Goal: Task Accomplishment & Management: Complete application form

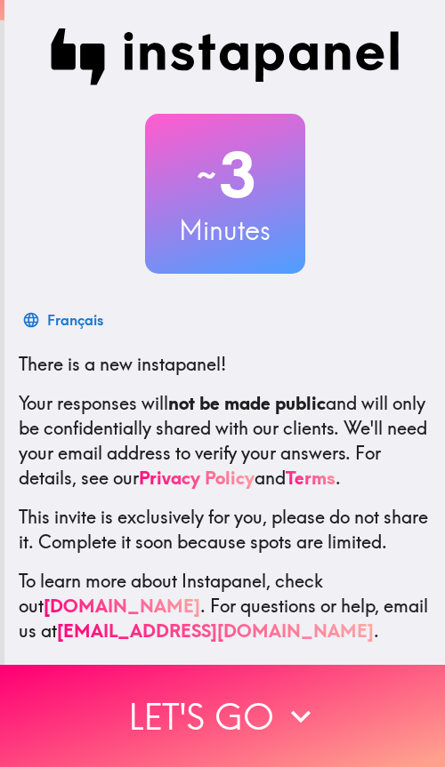
scroll to position [70, 0]
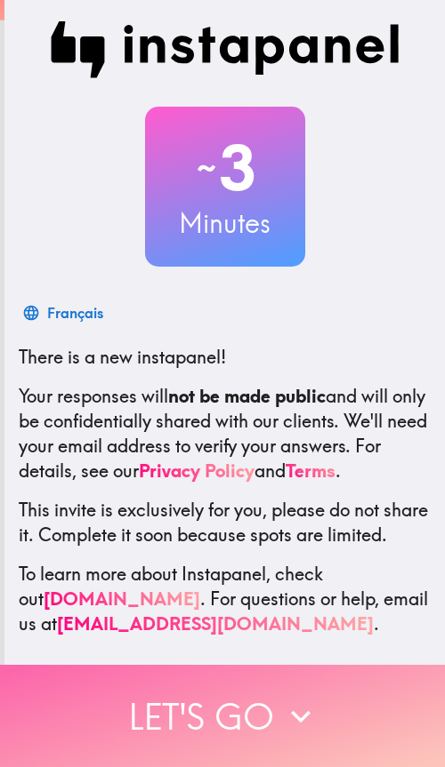
click at [224, 708] on button "Let's go" at bounding box center [222, 716] width 445 height 102
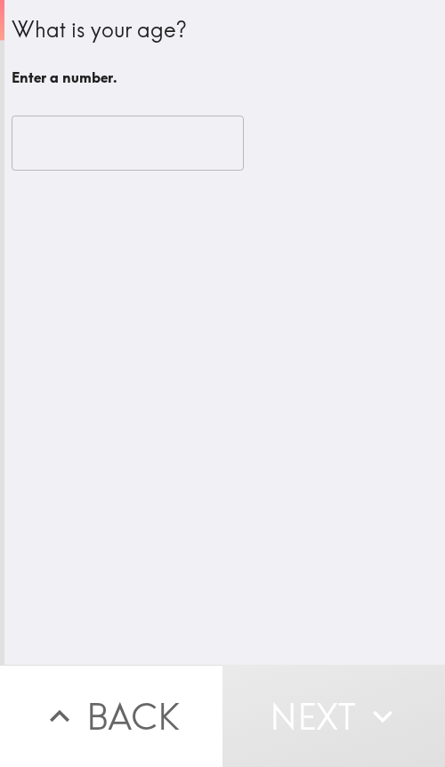
click at [152, 153] on input "number" at bounding box center [128, 143] width 232 height 55
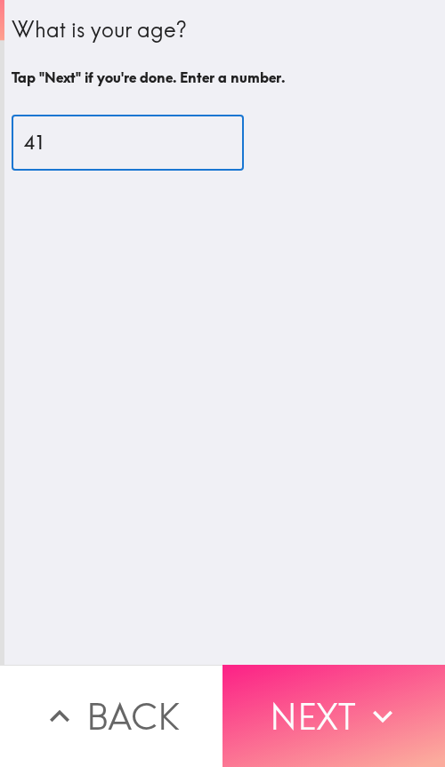
type input "41"
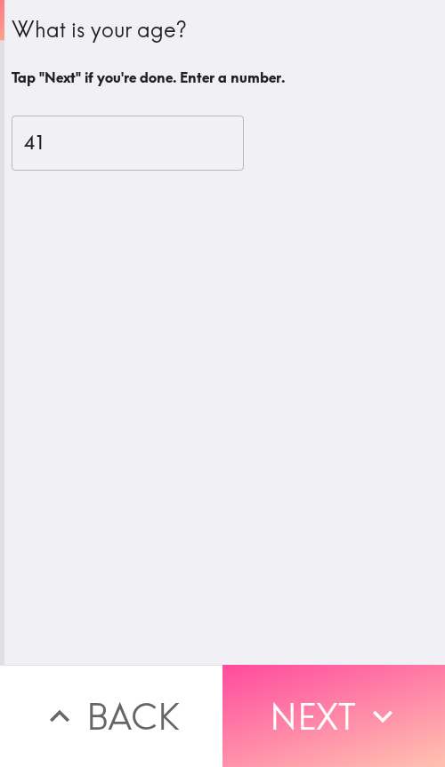
click at [285, 685] on button "Next" at bounding box center [333, 716] width 222 height 102
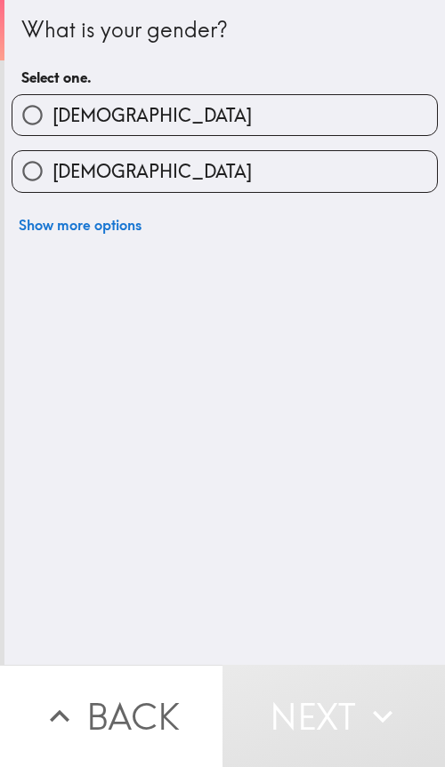
click at [102, 110] on label "[DEMOGRAPHIC_DATA]" at bounding box center [224, 115] width 424 height 40
click at [52, 110] on input "[DEMOGRAPHIC_DATA]" at bounding box center [32, 115] width 40 height 40
radio input "true"
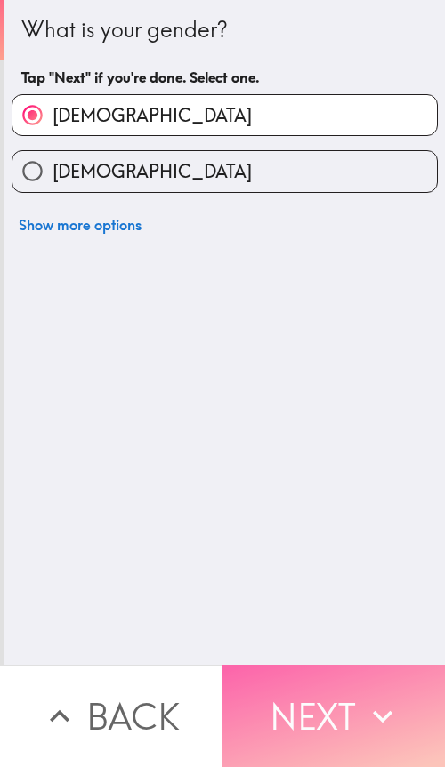
drag, startPoint x: 311, startPoint y: 693, endPoint x: 297, endPoint y: 693, distance: 14.2
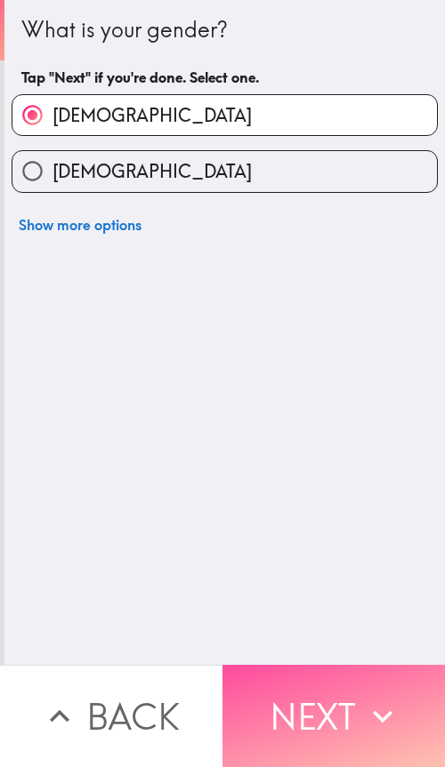
click at [311, 693] on button "Next" at bounding box center [333, 716] width 222 height 102
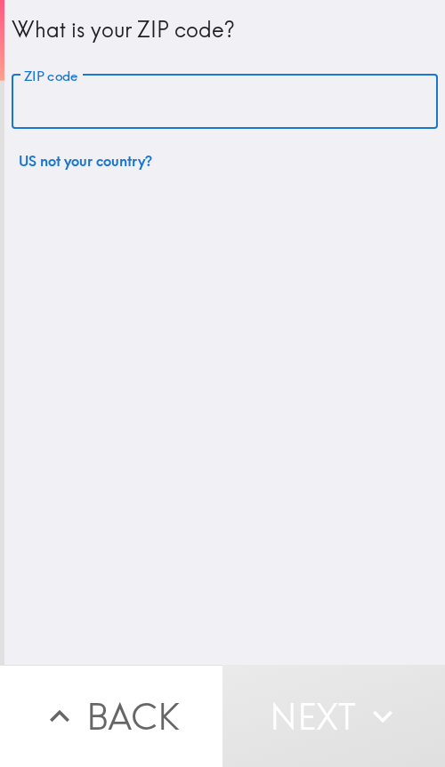
click at [102, 120] on input "ZIP code" at bounding box center [225, 102] width 426 height 55
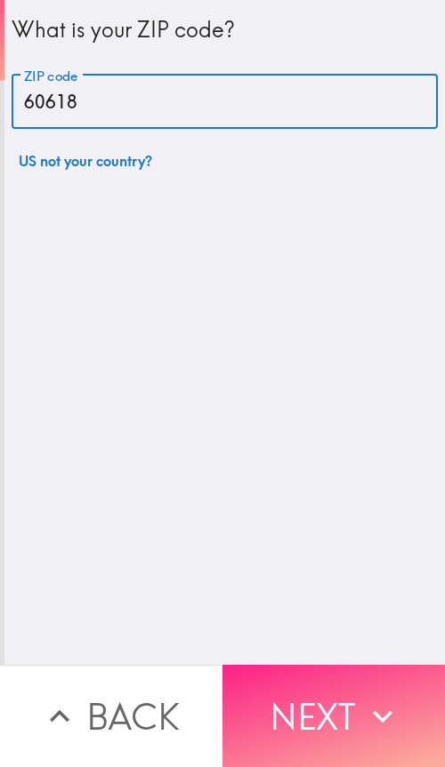
type input "60618"
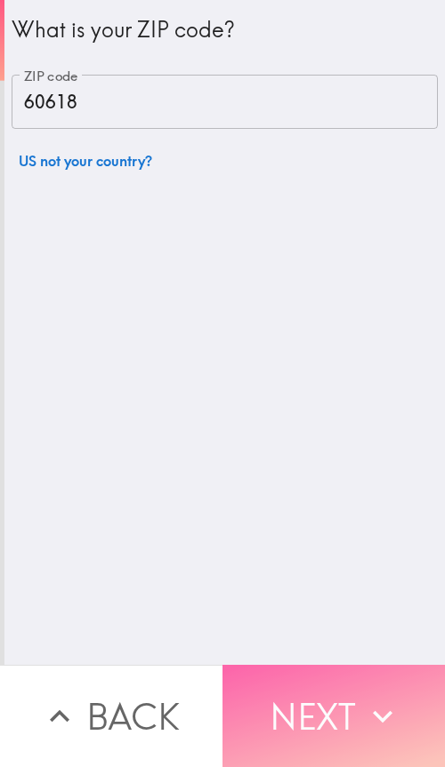
click at [275, 686] on button "Next" at bounding box center [333, 716] width 222 height 102
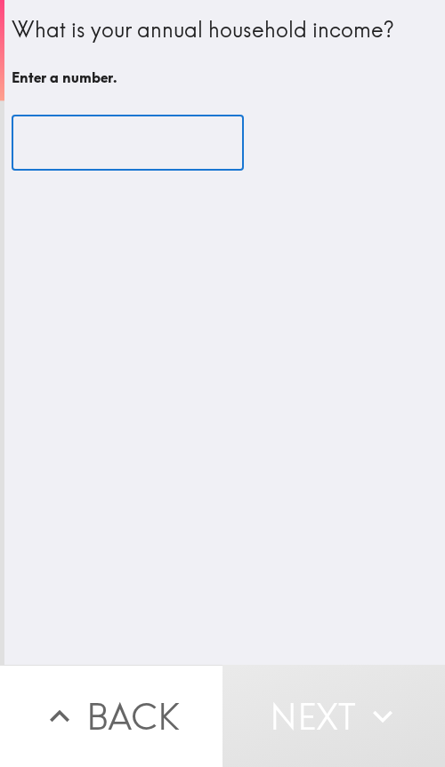
click at [105, 149] on input "number" at bounding box center [128, 143] width 232 height 55
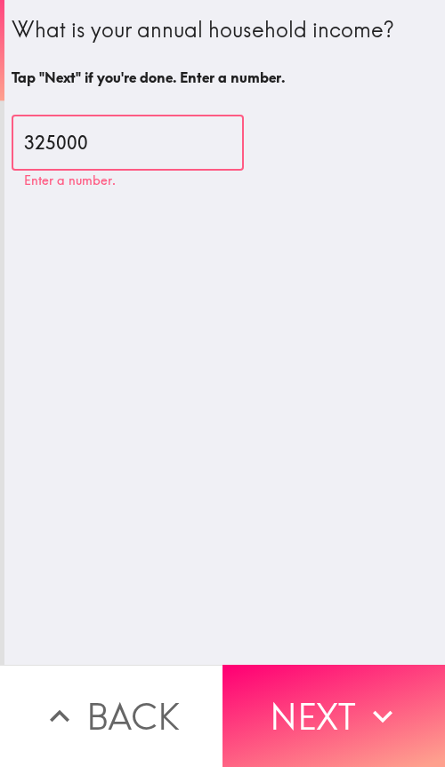
type input "325000"
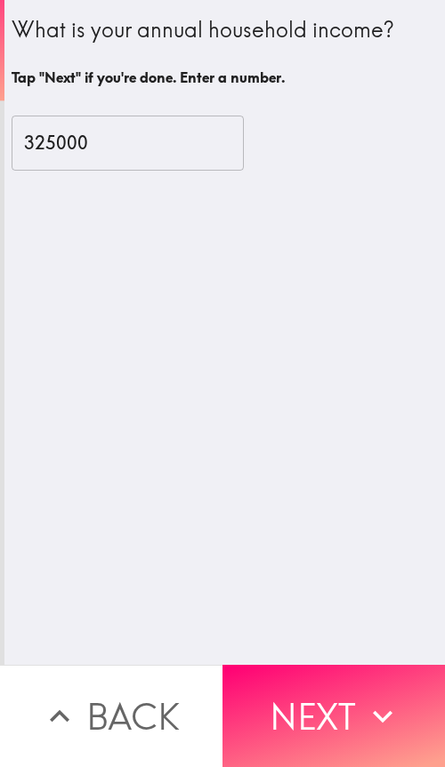
drag, startPoint x: 304, startPoint y: 489, endPoint x: 310, endPoint y: 614, distance: 125.5
click at [305, 493] on div "What is your annual household income? Tap "Next" if you're done. Enter a number…" at bounding box center [224, 332] width 440 height 665
click at [306, 680] on button "Next" at bounding box center [333, 716] width 222 height 102
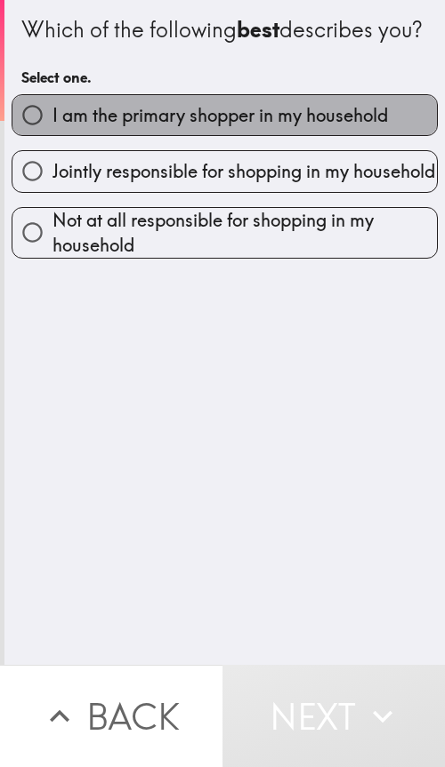
drag, startPoint x: 248, startPoint y: 147, endPoint x: 259, endPoint y: 243, distance: 96.6
click at [248, 128] on span "I am the primary shopper in my household" at bounding box center [219, 115] width 335 height 25
click at [52, 135] on input "I am the primary shopper in my household" at bounding box center [32, 115] width 40 height 40
radio input "true"
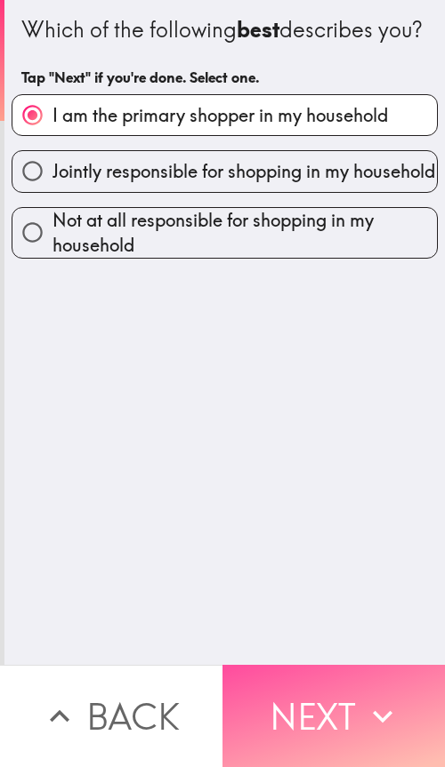
click at [301, 680] on button "Next" at bounding box center [333, 716] width 222 height 102
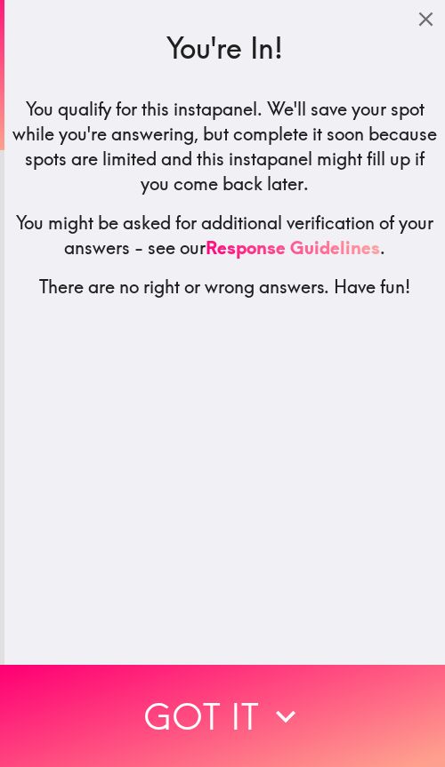
click at [186, 698] on button "Got it" at bounding box center [222, 716] width 445 height 102
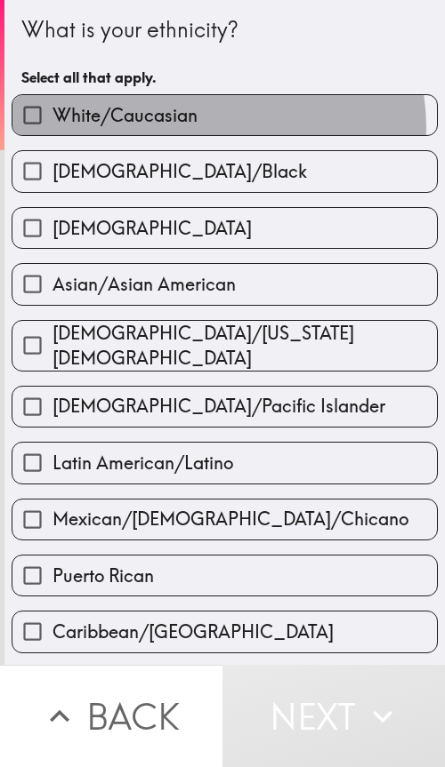
click at [193, 128] on label "White/Caucasian" at bounding box center [224, 115] width 424 height 40
click at [52, 128] on input "White/Caucasian" at bounding box center [32, 115] width 40 height 40
checkbox input "true"
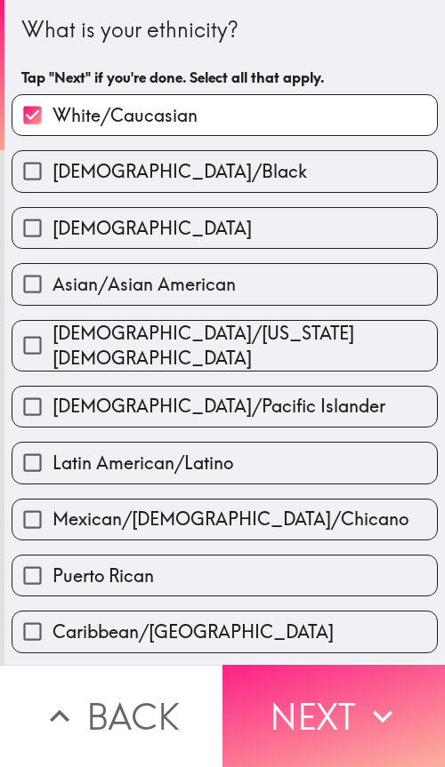
click at [280, 725] on button "Next" at bounding box center [333, 716] width 222 height 102
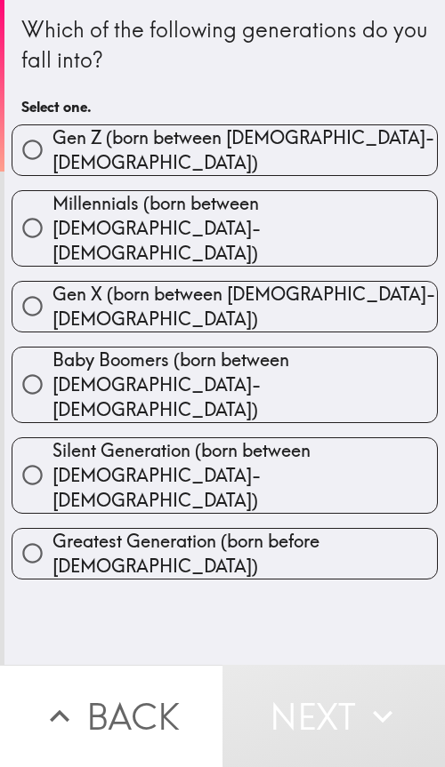
click at [177, 199] on span "Millennials (born between [DEMOGRAPHIC_DATA]-[DEMOGRAPHIC_DATA])" at bounding box center [244, 228] width 384 height 75
click at [52, 208] on input "Millennials (born between [DEMOGRAPHIC_DATA]-[DEMOGRAPHIC_DATA])" at bounding box center [32, 228] width 40 height 40
radio input "true"
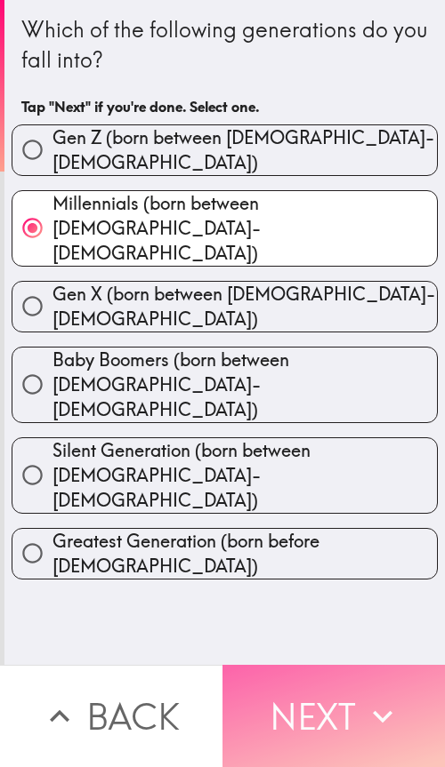
click at [325, 697] on button "Next" at bounding box center [333, 716] width 222 height 102
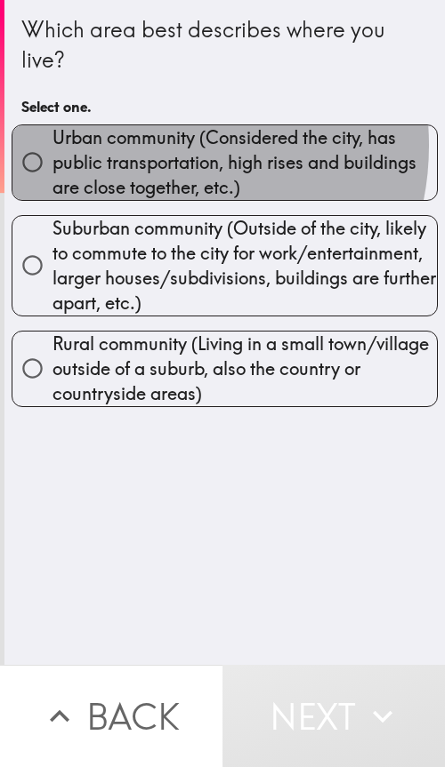
click at [142, 146] on span "Urban community (Considered the city, has public transportation, high rises and…" at bounding box center [244, 162] width 384 height 75
click at [52, 146] on input "Urban community (Considered the city, has public transportation, high rises and…" at bounding box center [32, 162] width 40 height 40
radio input "true"
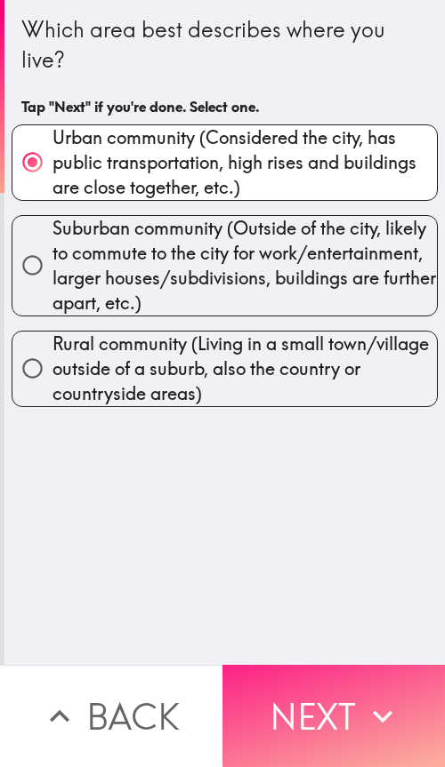
drag, startPoint x: 320, startPoint y: 715, endPoint x: 295, endPoint y: 717, distance: 25.0
click at [320, 716] on button "Next" at bounding box center [333, 716] width 222 height 102
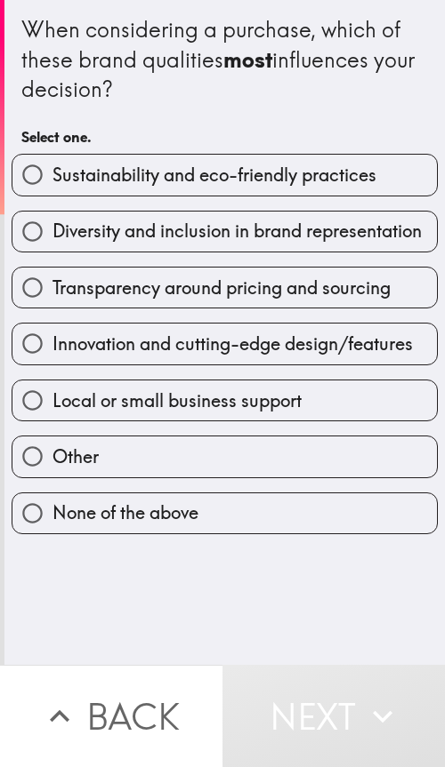
click at [153, 300] on span "Transparency around pricing and sourcing" at bounding box center [221, 288] width 338 height 25
click at [52, 300] on input "Transparency around pricing and sourcing" at bounding box center [32, 288] width 40 height 40
radio input "true"
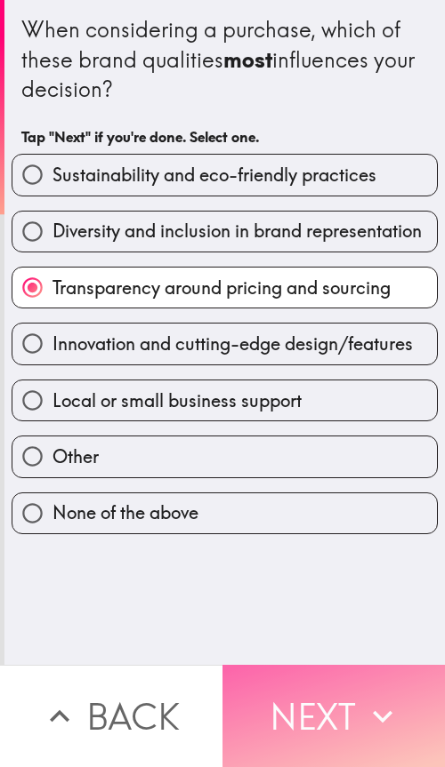
click at [331, 726] on button "Next" at bounding box center [333, 716] width 222 height 102
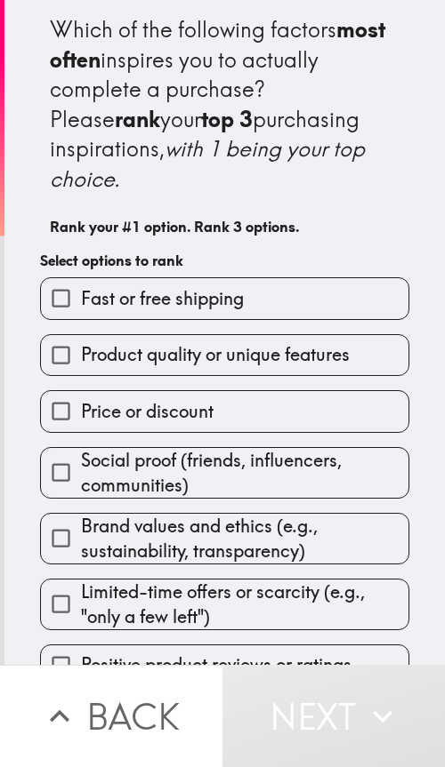
drag, startPoint x: 173, startPoint y: 155, endPoint x: 190, endPoint y: 156, distance: 17.0
click at [175, 155] on icon "with 1 being your top choice." at bounding box center [210, 163] width 320 height 57
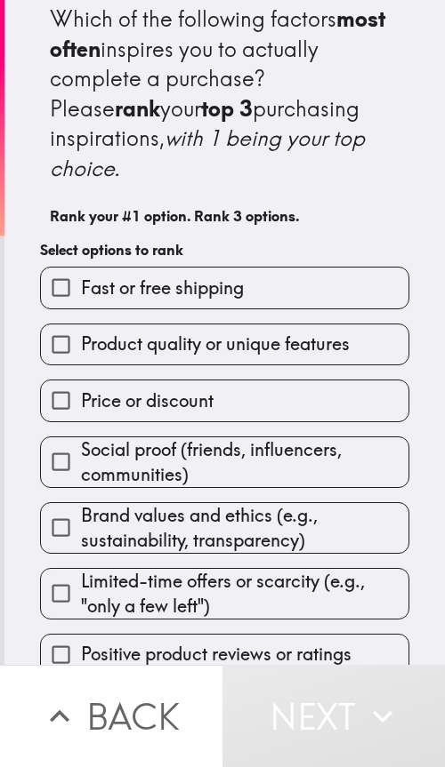
scroll to position [5, 0]
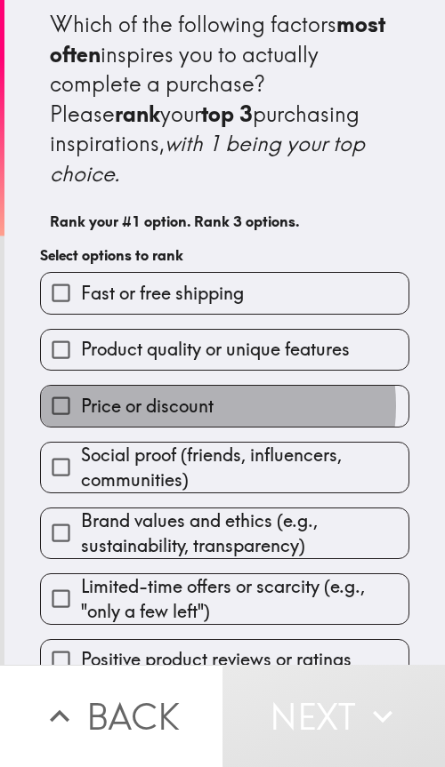
drag, startPoint x: 205, startPoint y: 378, endPoint x: 208, endPoint y: 357, distance: 20.6
click at [205, 394] on span "Price or discount" at bounding box center [147, 406] width 132 height 25
click at [81, 386] on input "Price or discount" at bounding box center [61, 406] width 40 height 40
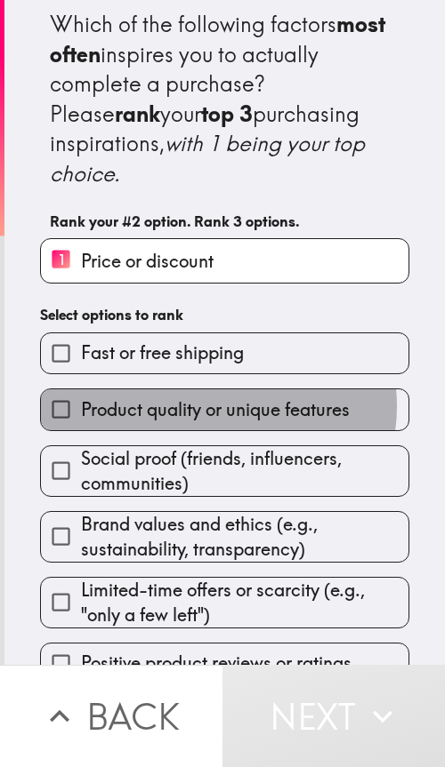
click at [211, 397] on span "Product quality or unique features" at bounding box center [215, 409] width 269 height 25
click at [81, 389] on input "Product quality or unique features" at bounding box center [61, 409] width 40 height 40
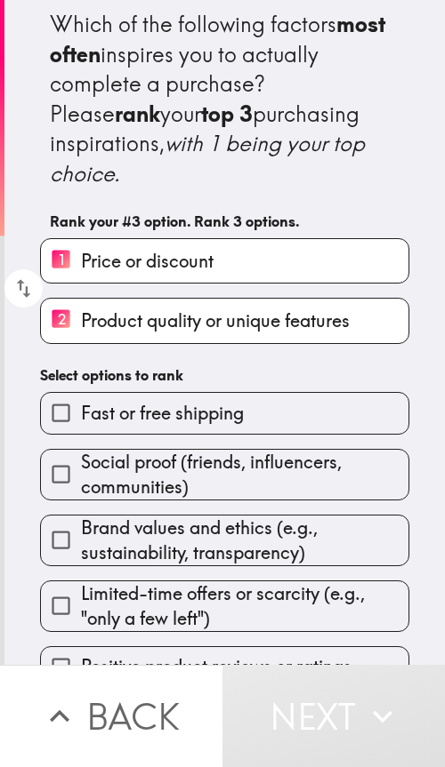
scroll to position [18, 0]
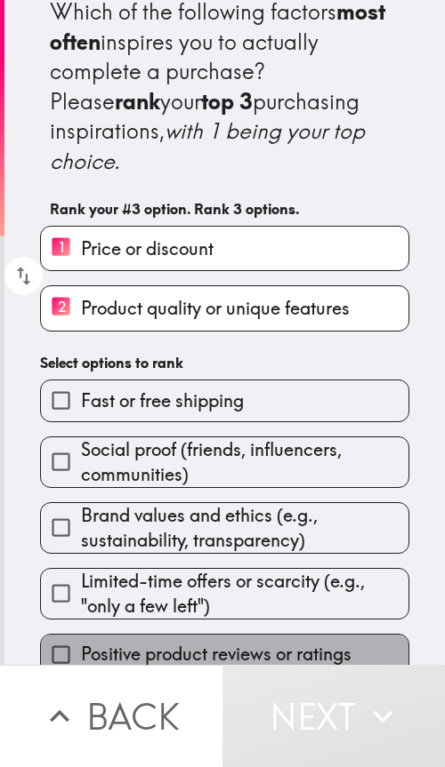
drag, startPoint x: 229, startPoint y: 637, endPoint x: 240, endPoint y: 646, distance: 15.1
click at [229, 642] on span "Positive product reviews or ratings" at bounding box center [216, 654] width 270 height 25
click at [81, 637] on input "Positive product reviews or ratings" at bounding box center [61, 655] width 40 height 40
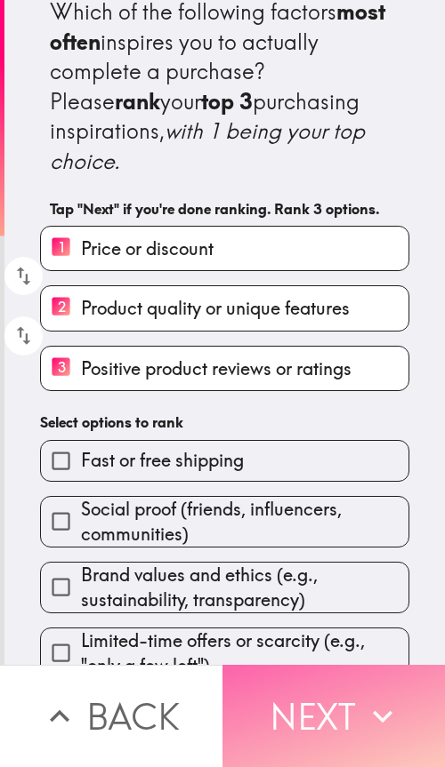
click at [332, 713] on button "Next" at bounding box center [333, 716] width 222 height 102
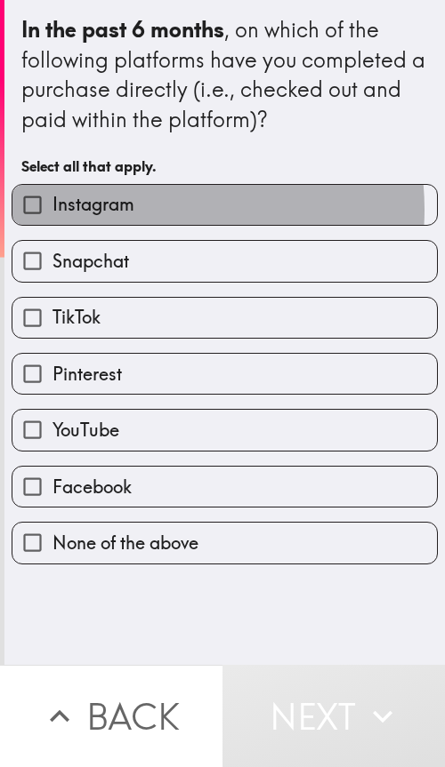
click at [152, 210] on label "Instagram" at bounding box center [224, 205] width 424 height 40
click at [52, 210] on input "Instagram" at bounding box center [32, 205] width 40 height 40
checkbox input "true"
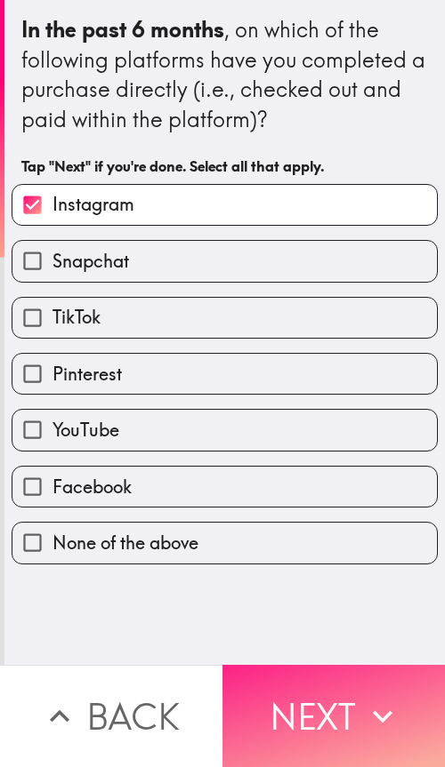
click at [302, 683] on button "Next" at bounding box center [333, 716] width 222 height 102
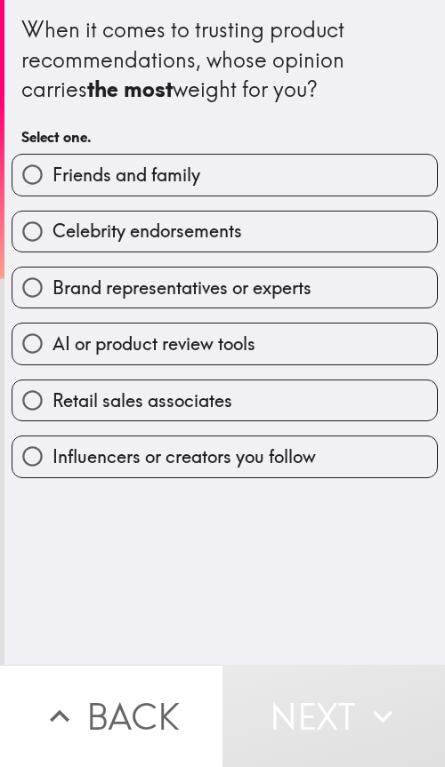
click at [197, 598] on div "When it comes to trusting product recommendations, whose opinion carries the mo…" at bounding box center [224, 332] width 440 height 665
click at [257, 128] on h6 "Select one." at bounding box center [224, 137] width 406 height 20
click at [140, 116] on div "When it comes to trusting product recommendations, whose opinion carries the mo…" at bounding box center [224, 84] width 406 height 140
click at [130, 178] on span "Friends and family" at bounding box center [126, 175] width 148 height 25
click at [52, 178] on input "Friends and family" at bounding box center [32, 175] width 40 height 40
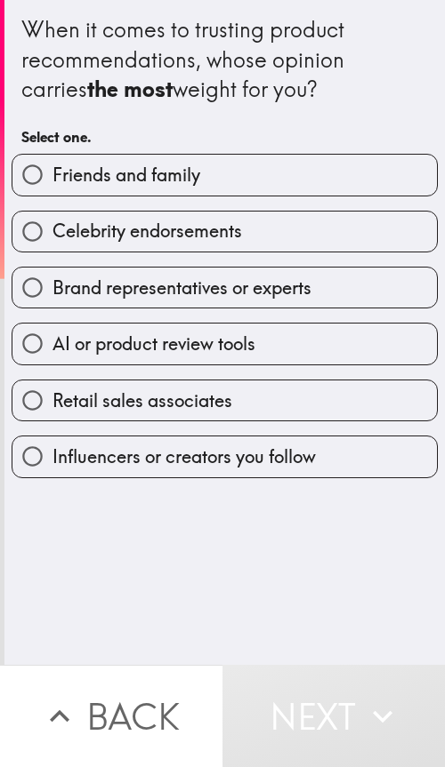
radio input "true"
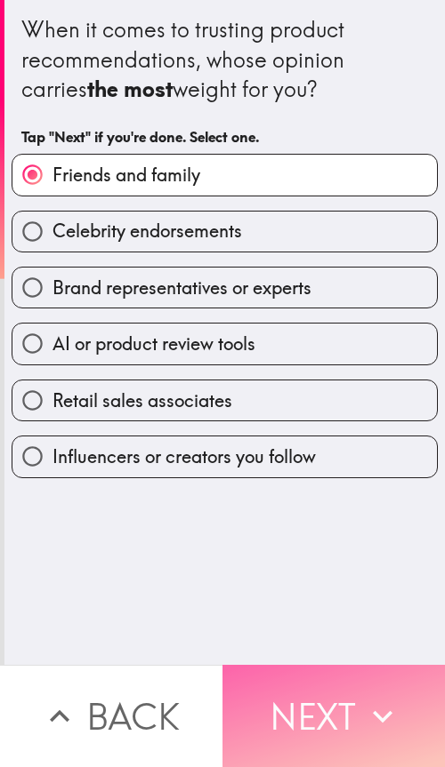
click at [301, 691] on button "Next" at bounding box center [333, 716] width 222 height 102
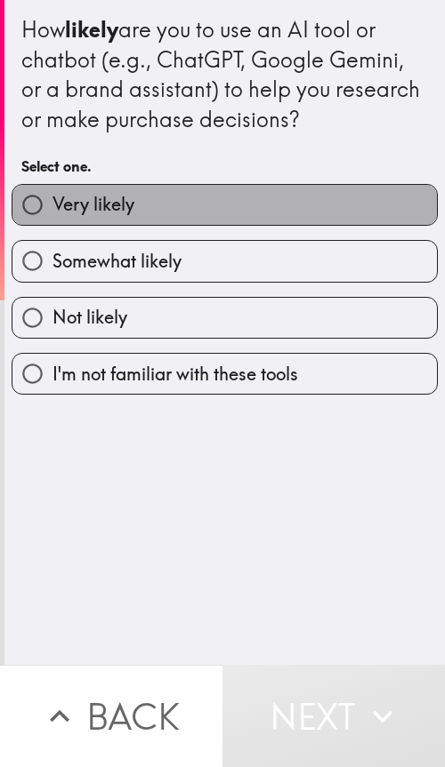
click at [273, 219] on label "Very likely" at bounding box center [224, 205] width 424 height 40
click at [52, 219] on input "Very likely" at bounding box center [32, 205] width 40 height 40
radio input "true"
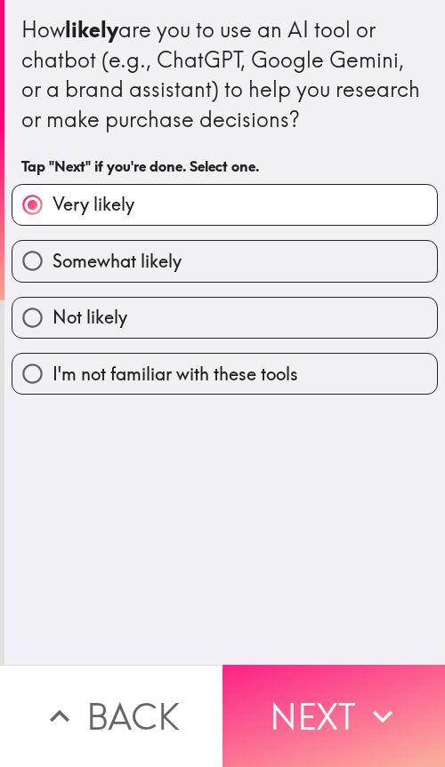
click at [317, 708] on button "Next" at bounding box center [333, 716] width 222 height 102
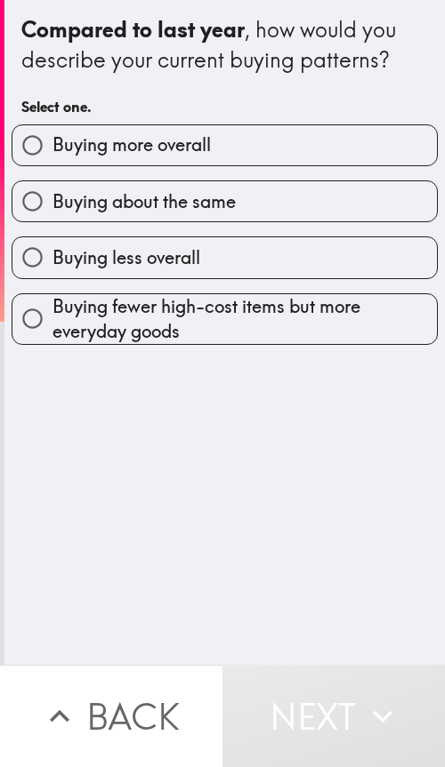
click at [284, 212] on label "Buying about the same" at bounding box center [224, 201] width 424 height 40
click at [52, 212] on input "Buying about the same" at bounding box center [32, 201] width 40 height 40
radio input "true"
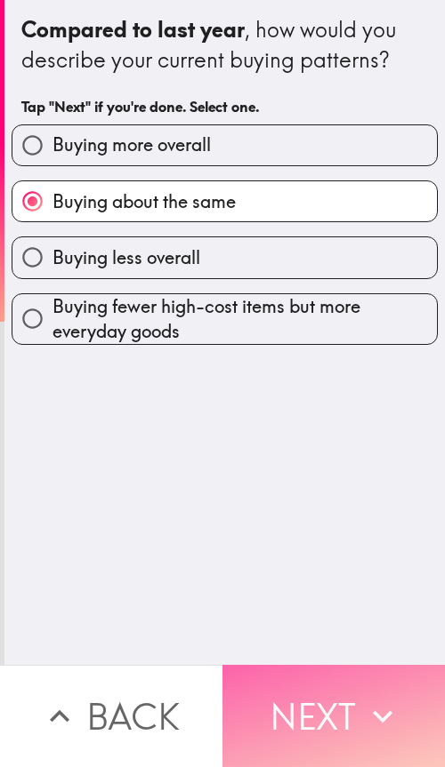
click at [309, 670] on button "Next" at bounding box center [333, 716] width 222 height 102
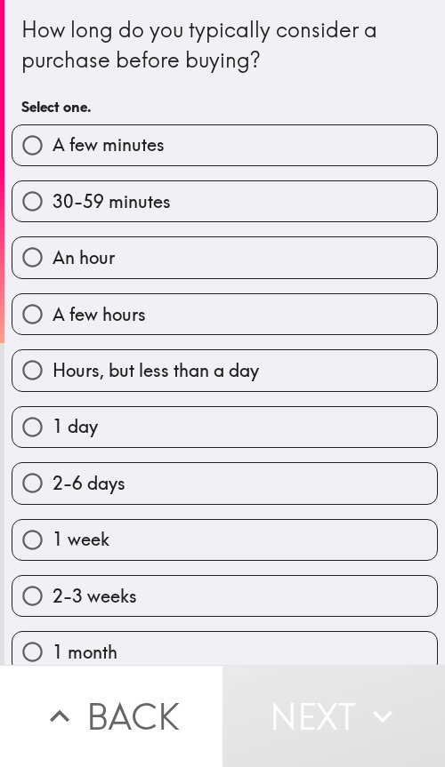
click at [368, 53] on div "How long do you typically consider a purchase before buying?" at bounding box center [224, 45] width 406 height 60
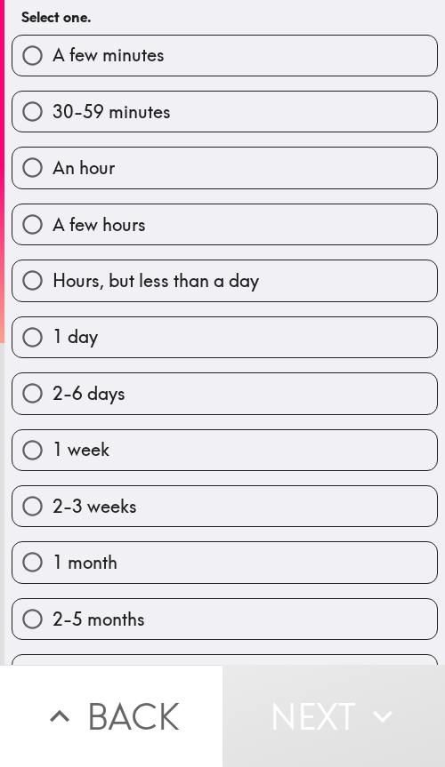
scroll to position [92, 0]
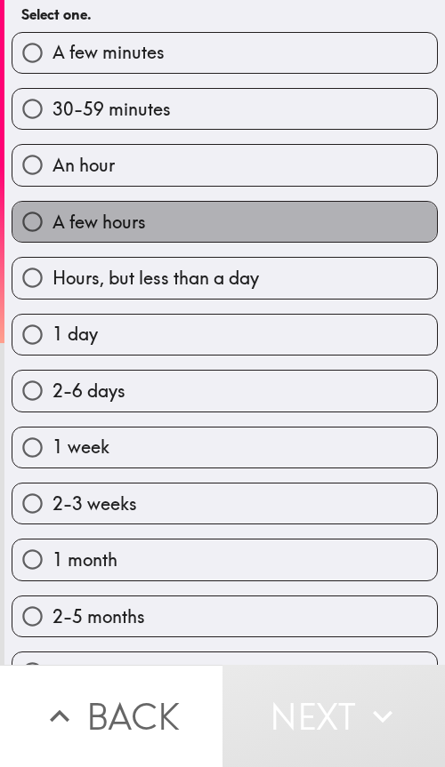
click at [242, 221] on label "A few hours" at bounding box center [224, 222] width 424 height 40
click at [52, 221] on input "A few hours" at bounding box center [32, 222] width 40 height 40
radio input "true"
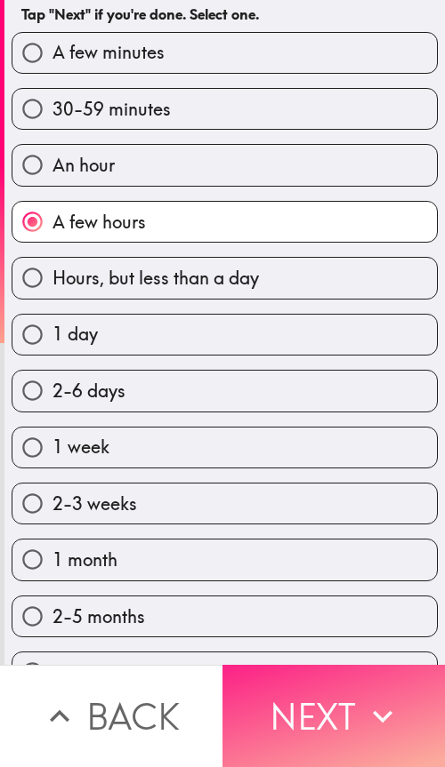
click at [281, 715] on button "Next" at bounding box center [333, 716] width 222 height 102
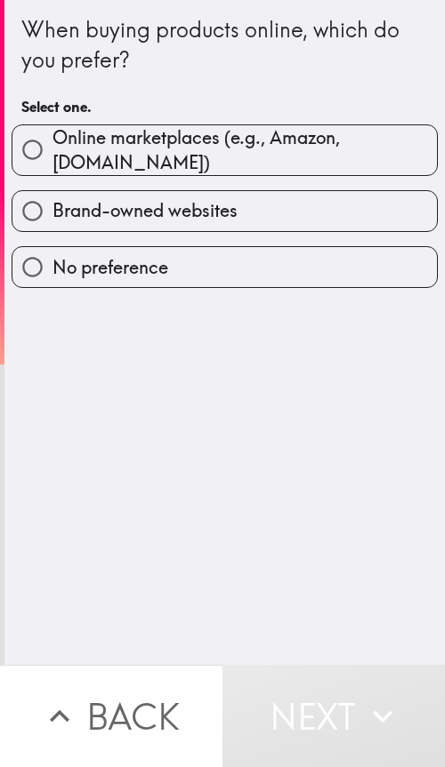
click at [331, 153] on span "Online marketplaces (e.g., Amazon, [DOMAIN_NAME])" at bounding box center [244, 150] width 384 height 50
click at [52, 153] on input "Online marketplaces (e.g., Amazon, [DOMAIN_NAME])" at bounding box center [32, 150] width 40 height 40
radio input "true"
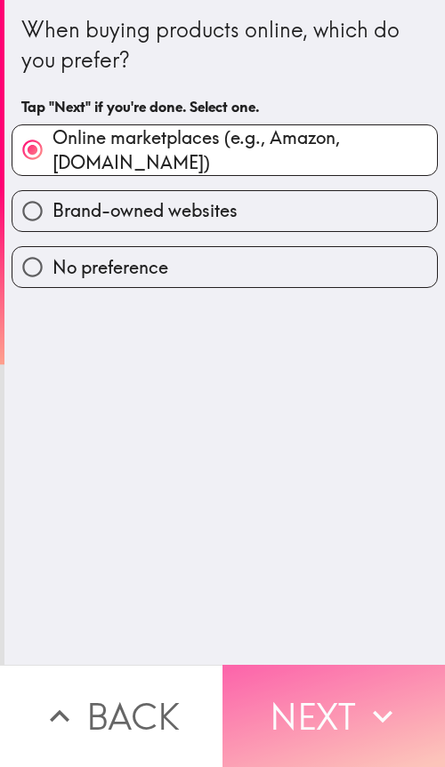
click at [351, 701] on button "Next" at bounding box center [333, 716] width 222 height 102
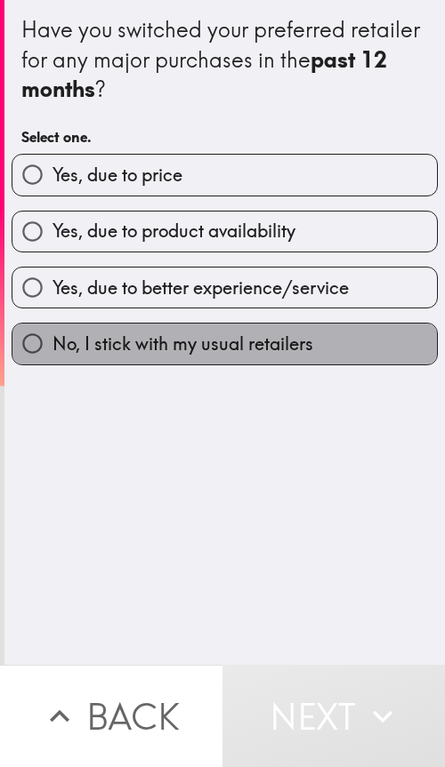
click at [245, 339] on span "No, I stick with my usual retailers" at bounding box center [182, 344] width 261 height 25
click at [52, 339] on input "No, I stick with my usual retailers" at bounding box center [32, 344] width 40 height 40
radio input "true"
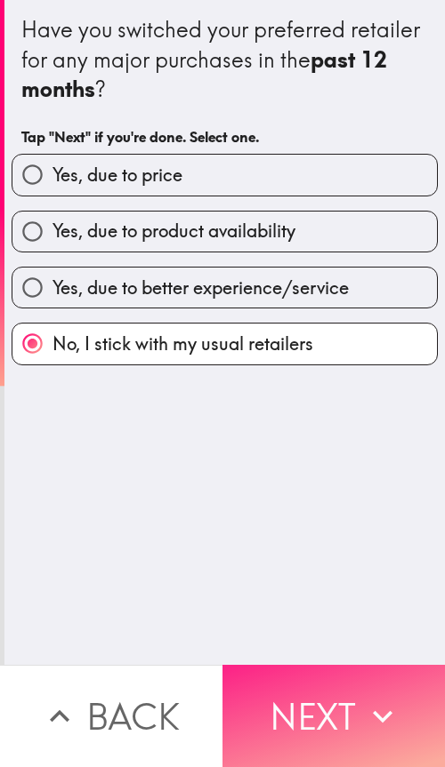
click at [319, 691] on button "Next" at bounding box center [333, 716] width 222 height 102
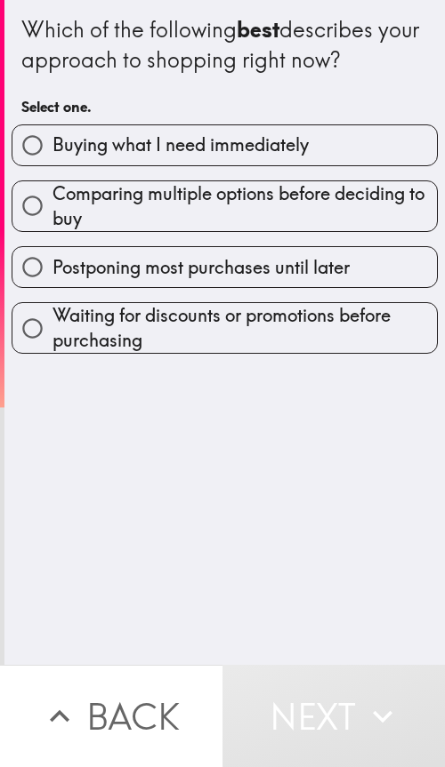
click at [315, 218] on span "Comparing multiple options before deciding to buy" at bounding box center [244, 206] width 384 height 50
click at [52, 218] on input "Comparing multiple options before deciding to buy" at bounding box center [32, 206] width 40 height 40
radio input "true"
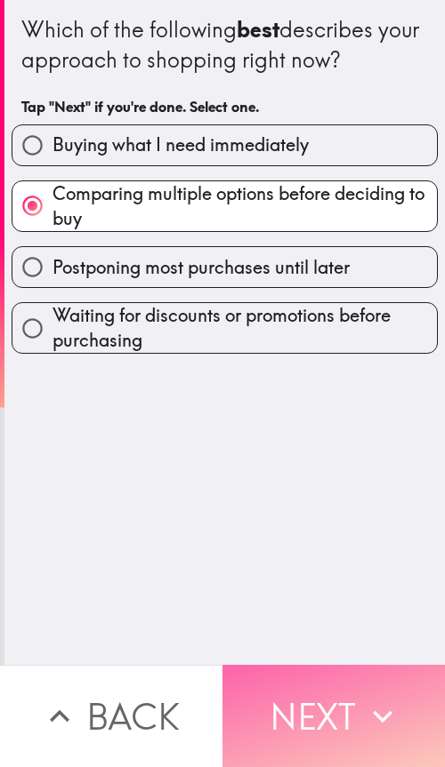
click at [324, 668] on button "Next" at bounding box center [333, 716] width 222 height 102
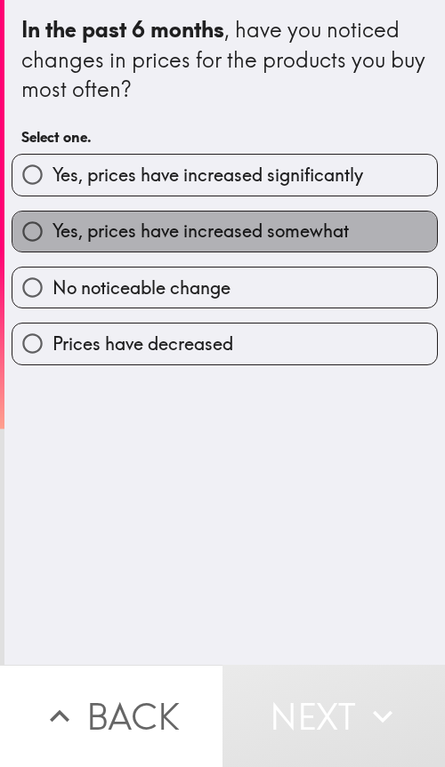
click at [276, 226] on span "Yes, prices have increased somewhat" at bounding box center [200, 231] width 296 height 25
click at [52, 226] on input "Yes, prices have increased somewhat" at bounding box center [32, 232] width 40 height 40
radio input "true"
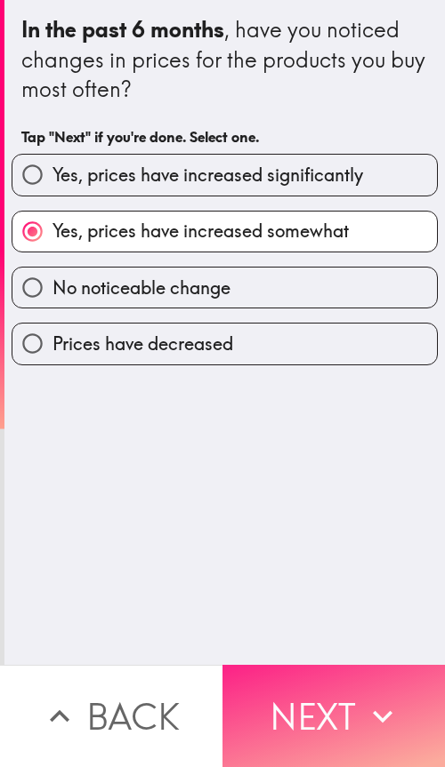
click at [309, 696] on button "Next" at bounding box center [333, 716] width 222 height 102
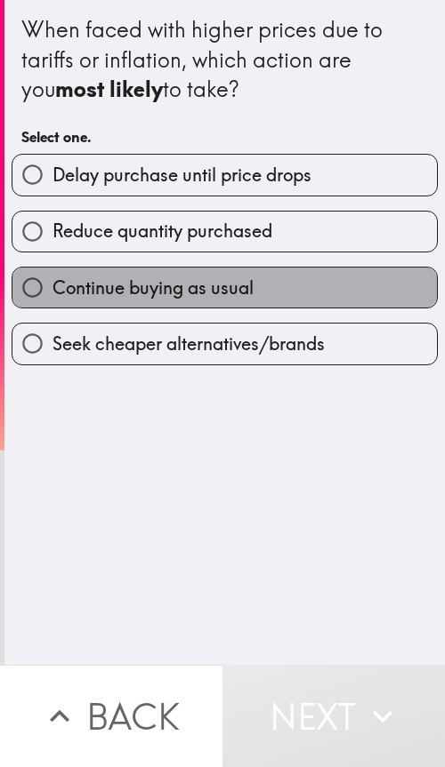
click at [264, 286] on label "Continue buying as usual" at bounding box center [224, 288] width 424 height 40
click at [52, 286] on input "Continue buying as usual" at bounding box center [32, 288] width 40 height 40
radio input "true"
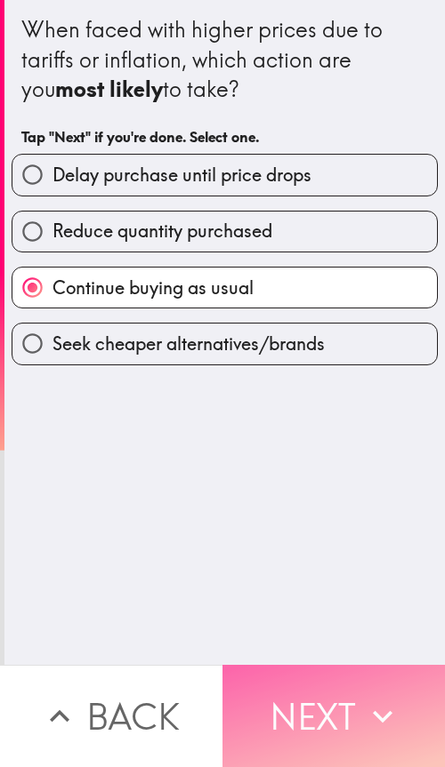
click at [337, 707] on button "Next" at bounding box center [333, 716] width 222 height 102
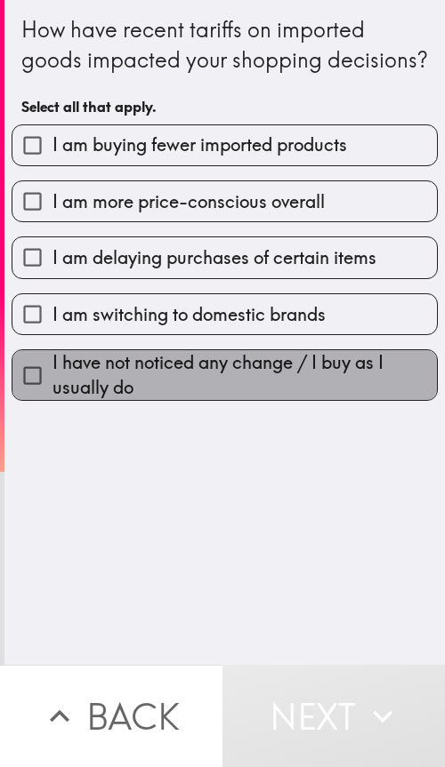
click at [231, 397] on span "I have not noticed any change / I buy as I usually do" at bounding box center [244, 375] width 384 height 50
click at [52, 396] on input "I have not noticed any change / I buy as I usually do" at bounding box center [32, 376] width 40 height 40
checkbox input "true"
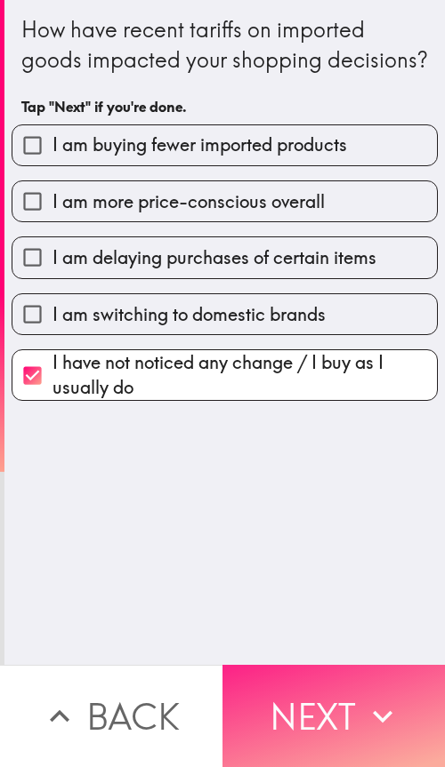
click at [330, 713] on button "Next" at bounding box center [333, 716] width 222 height 102
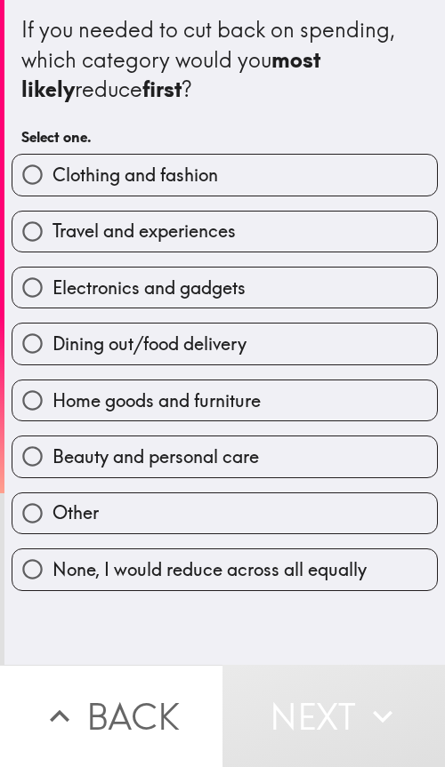
click at [319, 618] on div "If you needed to cut back on spending, which category would you most likely red…" at bounding box center [224, 332] width 440 height 665
click at [289, 85] on div "If you needed to cut back on spending, which category would you most likely red…" at bounding box center [224, 60] width 406 height 90
click at [273, 238] on label "Travel and experiences" at bounding box center [224, 232] width 424 height 40
click at [52, 238] on input "Travel and experiences" at bounding box center [32, 232] width 40 height 40
radio input "true"
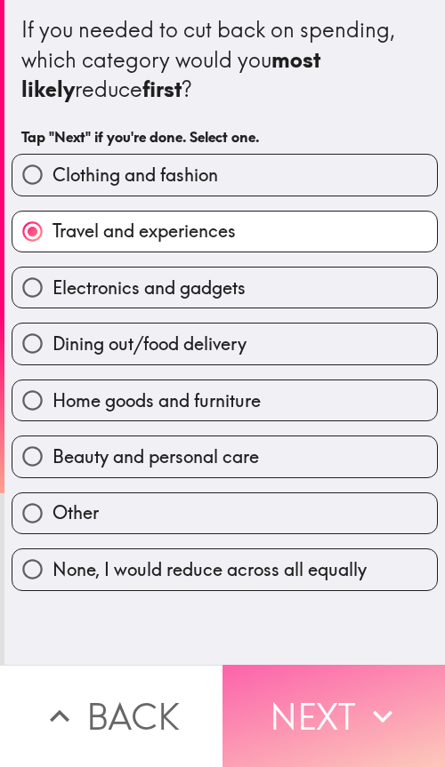
click at [326, 681] on button "Next" at bounding box center [333, 716] width 222 height 102
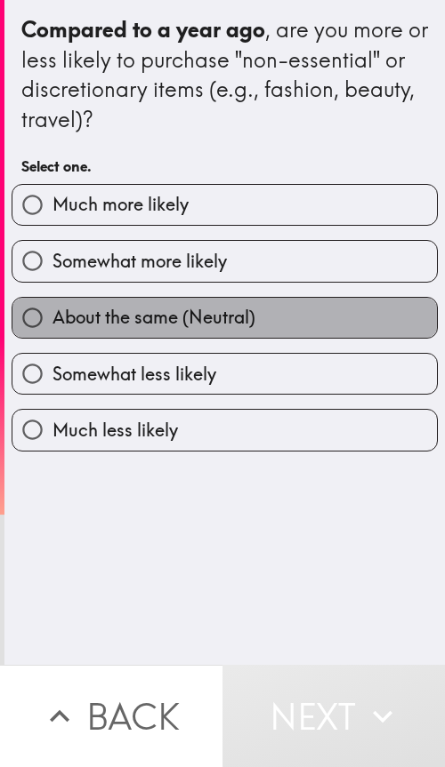
click at [240, 312] on span "About the same (Neutral)" at bounding box center [153, 317] width 203 height 25
click at [52, 312] on input "About the same (Neutral)" at bounding box center [32, 318] width 40 height 40
radio input "true"
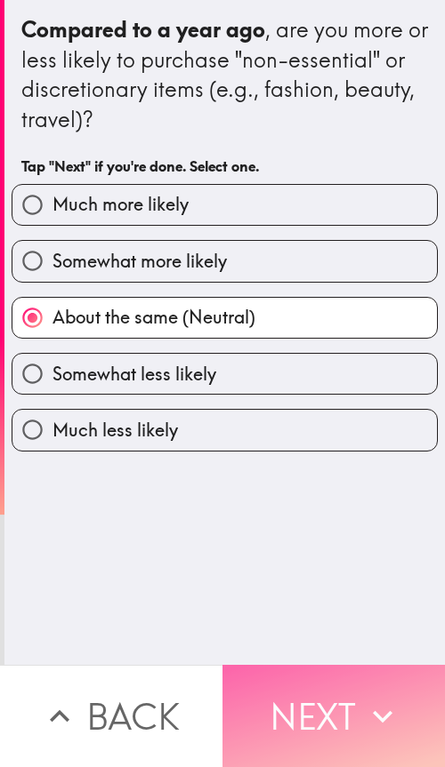
click at [299, 706] on button "Next" at bounding box center [333, 716] width 222 height 102
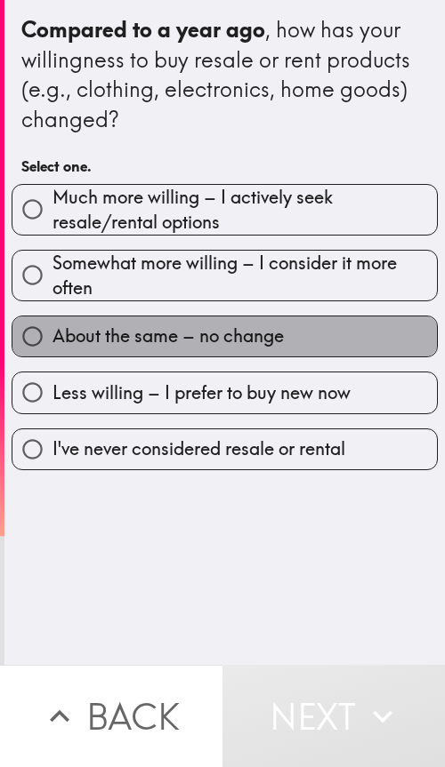
click at [288, 354] on label "About the same – no change" at bounding box center [224, 337] width 424 height 40
click at [52, 354] on input "About the same – no change" at bounding box center [32, 337] width 40 height 40
radio input "true"
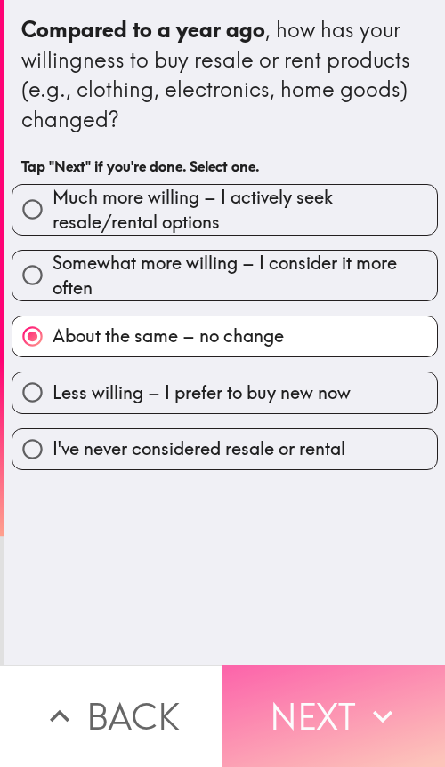
click at [346, 713] on button "Next" at bounding box center [333, 716] width 222 height 102
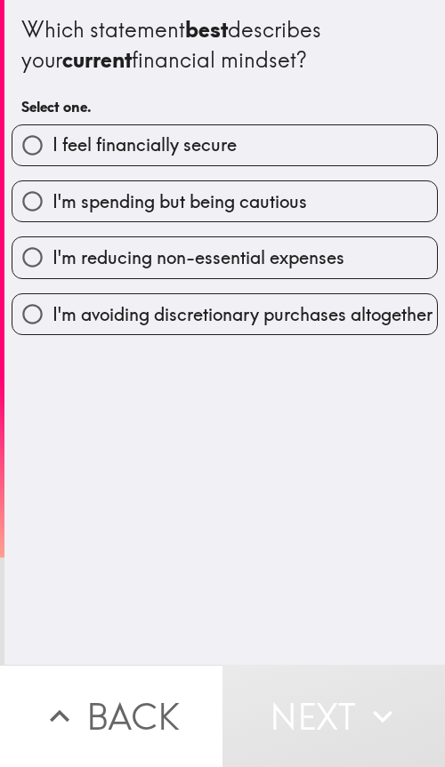
click at [252, 151] on label "I feel financially secure" at bounding box center [224, 145] width 424 height 40
click at [52, 151] on input "I feel financially secure" at bounding box center [32, 145] width 40 height 40
radio input "true"
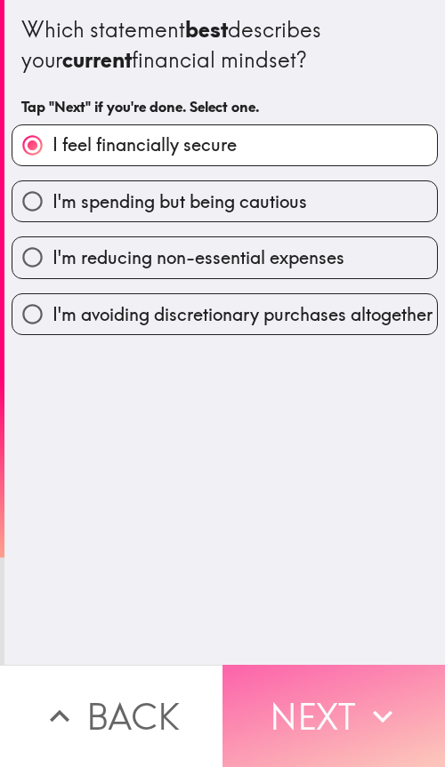
click at [363, 697] on icon "button" at bounding box center [382, 716] width 39 height 39
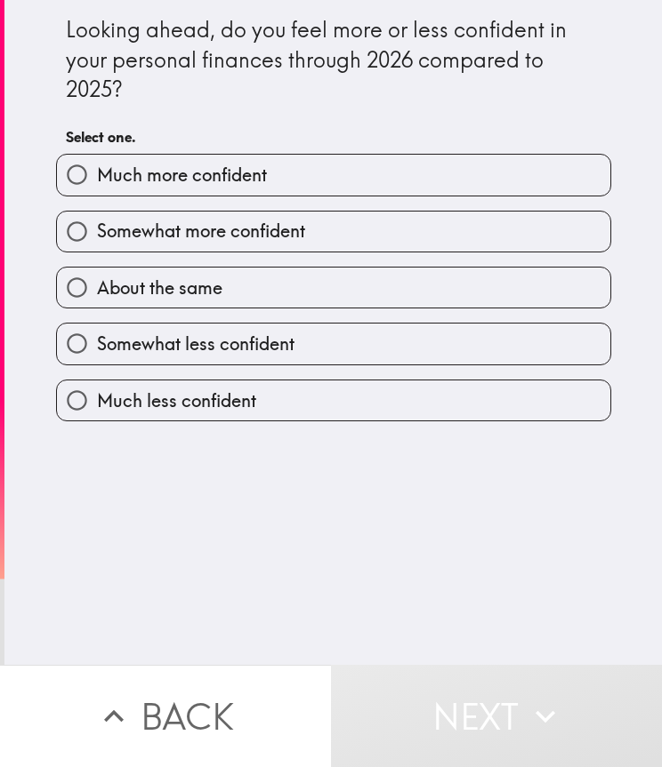
click at [229, 96] on div "Looking ahead, do you feel more or less confident in your personal finances thr…" at bounding box center [333, 60] width 535 height 90
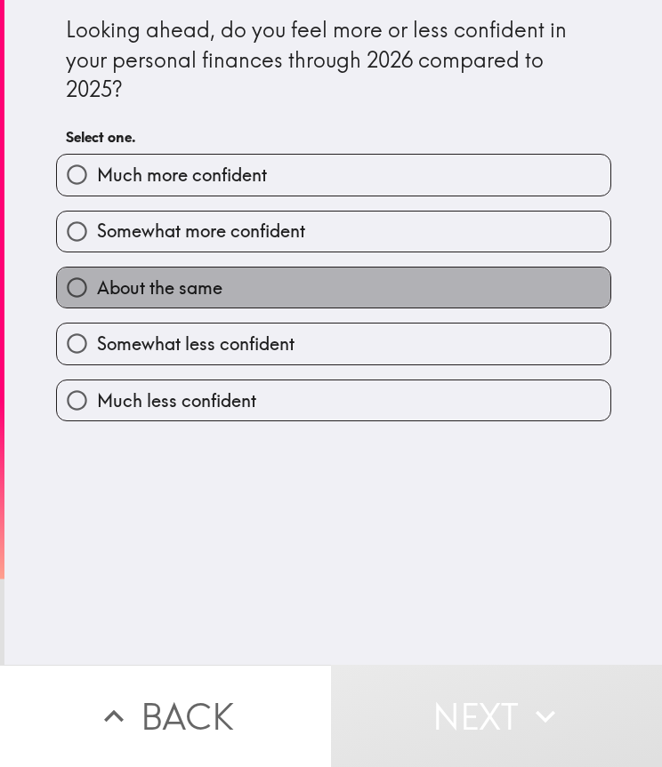
drag, startPoint x: 267, startPoint y: 283, endPoint x: 308, endPoint y: 348, distance: 76.7
click at [268, 284] on label "About the same" at bounding box center [333, 288] width 553 height 40
click at [97, 284] on input "About the same" at bounding box center [77, 288] width 40 height 40
radio input "true"
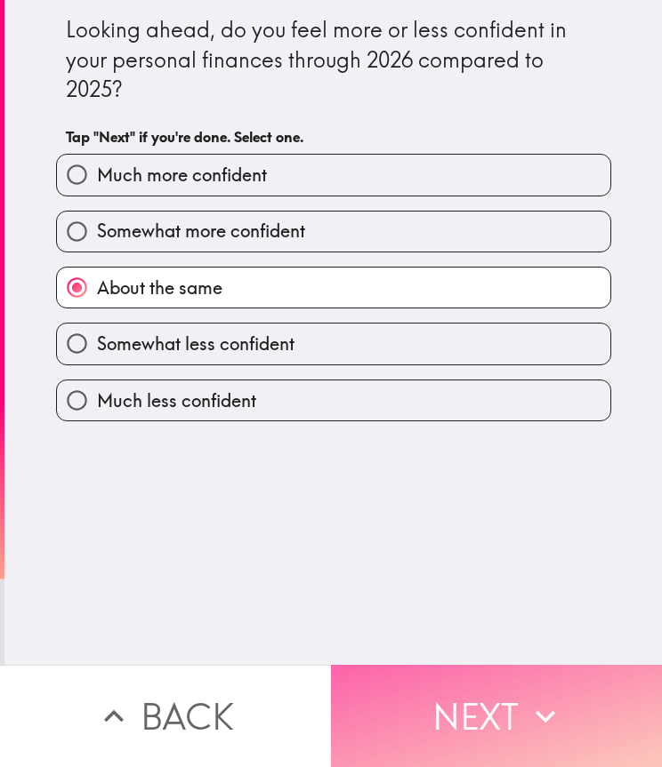
click at [444, 707] on button "Next" at bounding box center [496, 716] width 331 height 102
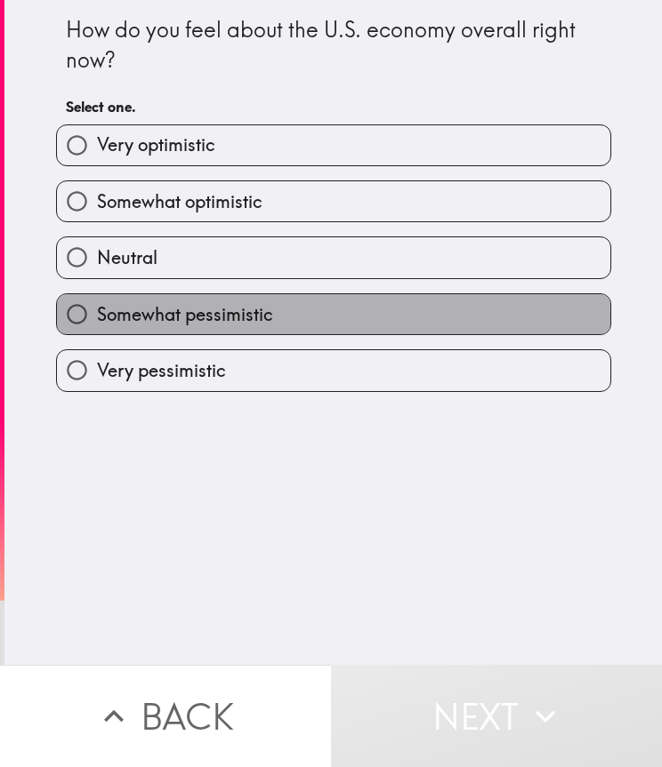
drag, startPoint x: 263, startPoint y: 318, endPoint x: 286, endPoint y: 369, distance: 55.7
click at [263, 318] on label "Somewhat pessimistic" at bounding box center [333, 314] width 553 height 40
click at [97, 318] on input "Somewhat pessimistic" at bounding box center [77, 314] width 40 height 40
radio input "true"
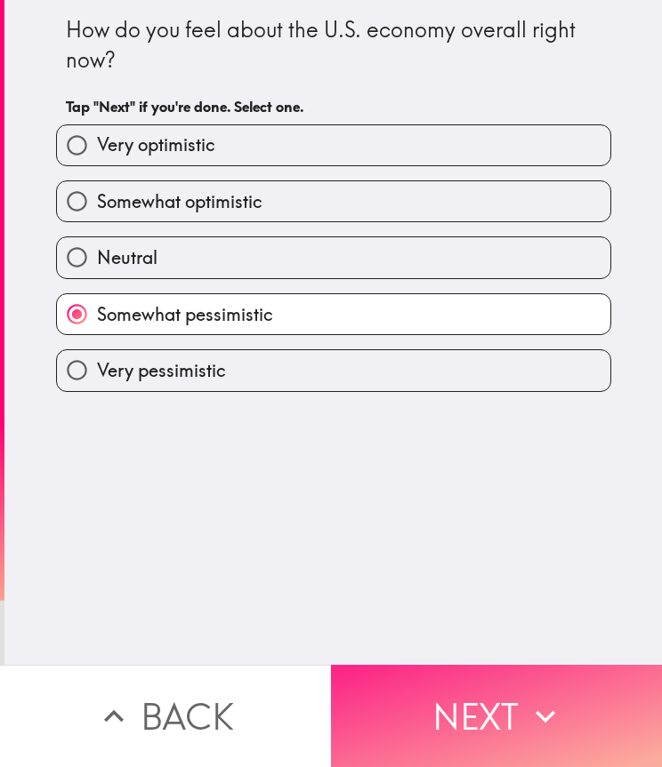
click at [444, 718] on button "Next" at bounding box center [496, 716] width 331 height 102
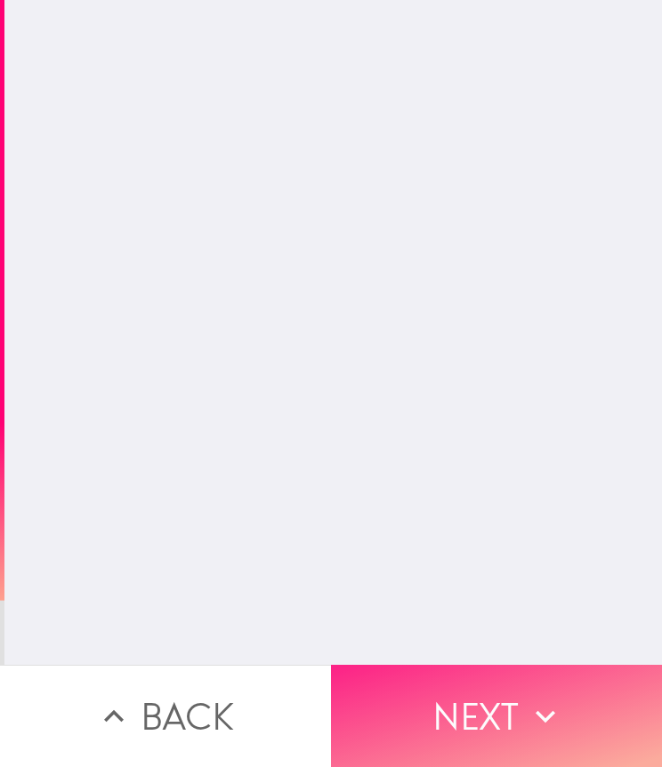
scroll to position [0, 4]
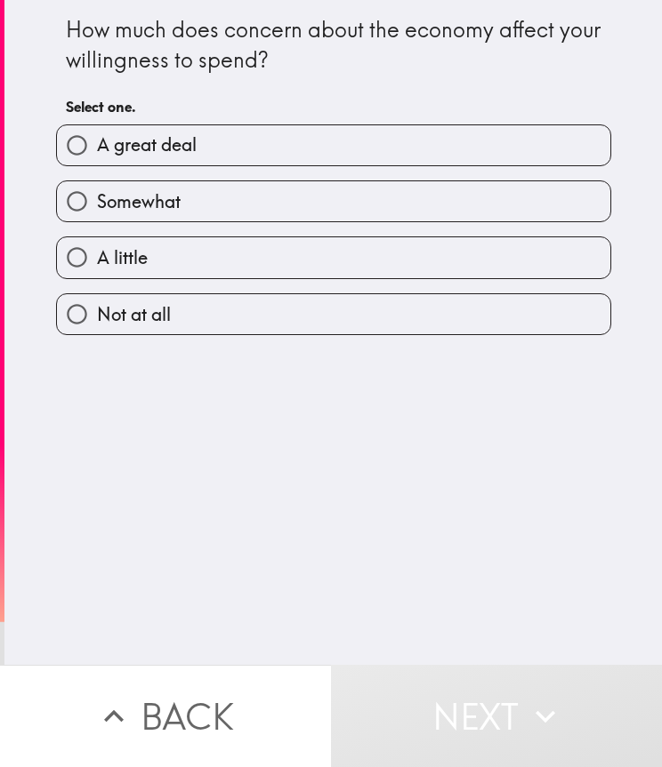
click at [244, 92] on div "How much does concern about the economy affect your willingness to spend? Selec…" at bounding box center [333, 69] width 535 height 110
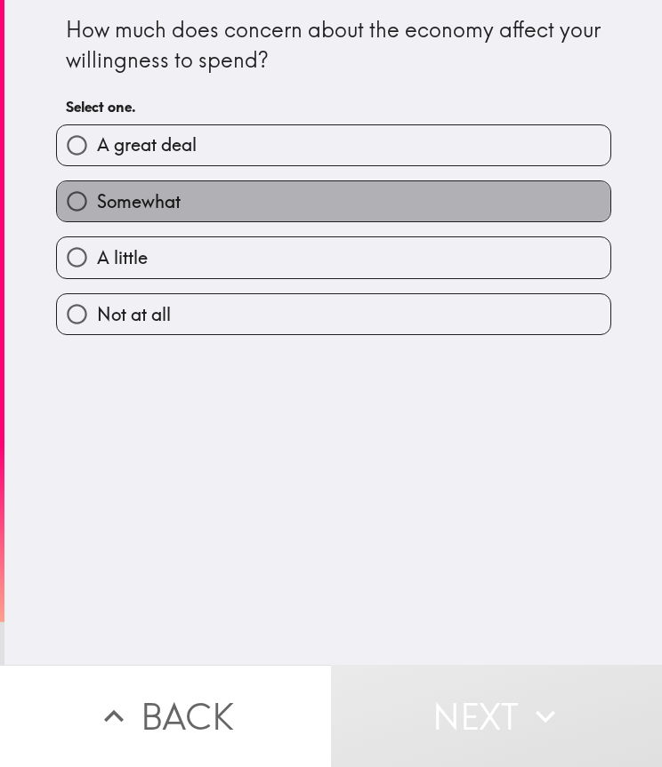
click at [227, 204] on label "Somewhat" at bounding box center [333, 201] width 553 height 40
click at [97, 204] on input "Somewhat" at bounding box center [77, 201] width 40 height 40
radio input "true"
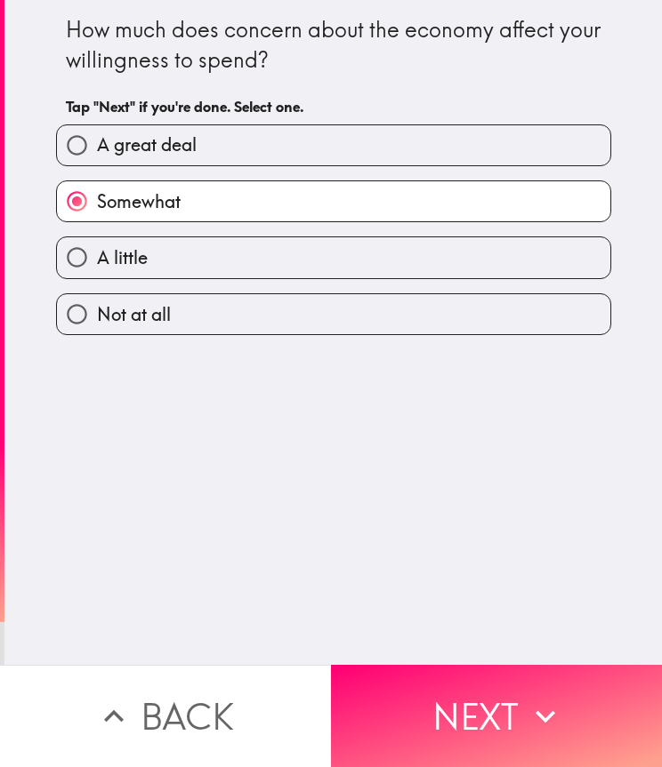
click at [444, 686] on button "Next" at bounding box center [496, 716] width 331 height 102
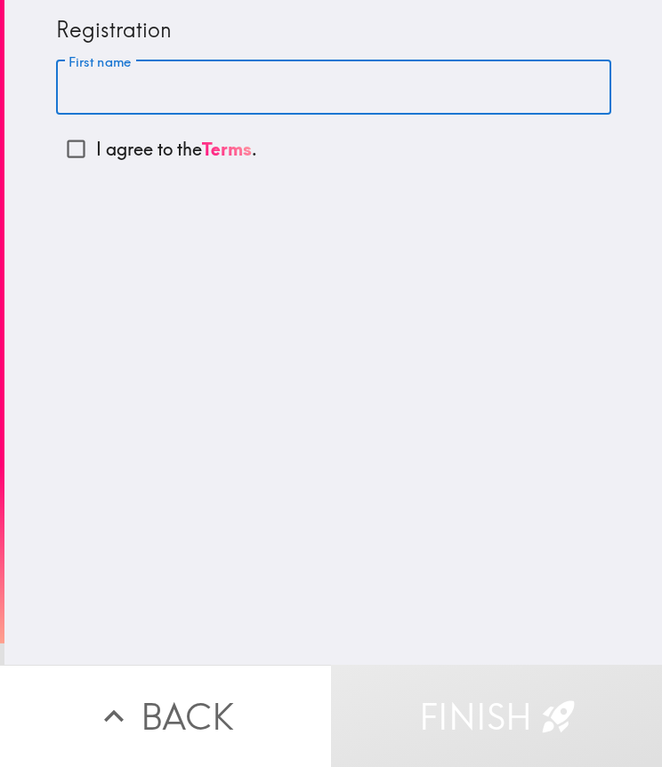
click at [136, 92] on input "First name" at bounding box center [333, 87] width 555 height 55
type input "[PERSON_NAME]"
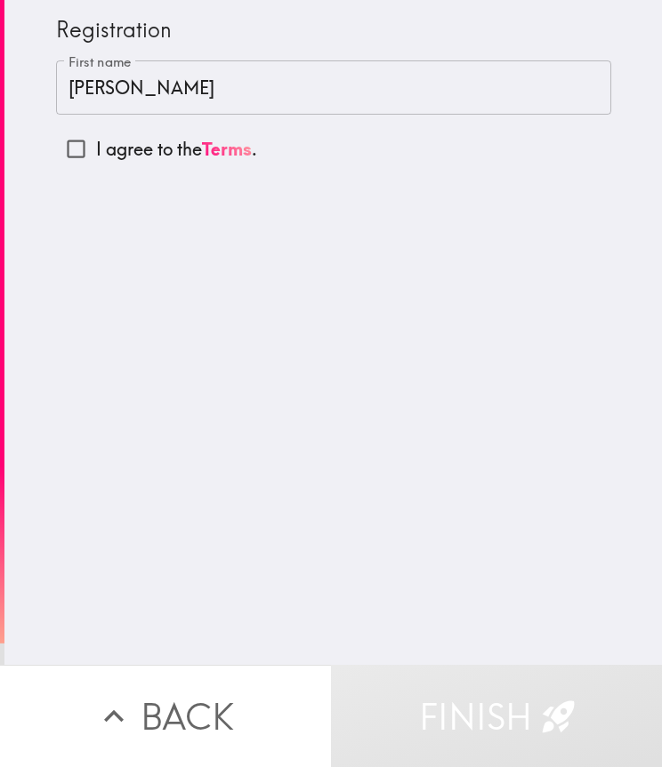
drag, startPoint x: 84, startPoint y: 147, endPoint x: 140, endPoint y: 203, distance: 79.2
click at [96, 147] on p "I agree to the Terms ." at bounding box center [176, 149] width 161 height 25
click at [84, 147] on input "I agree to the Terms ." at bounding box center [76, 149] width 40 height 40
checkbox input "true"
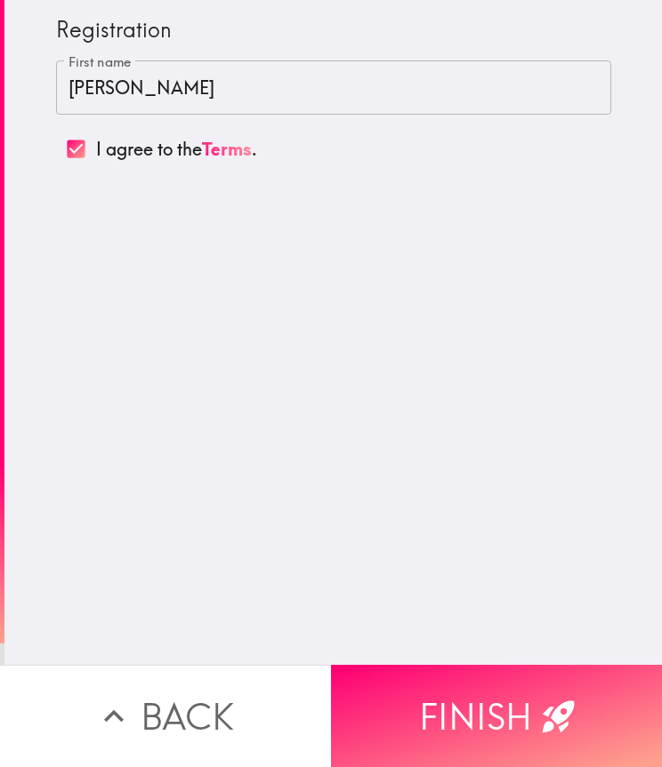
click at [444, 701] on icon "button" at bounding box center [557, 717] width 32 height 32
